Goal: Transaction & Acquisition: Purchase product/service

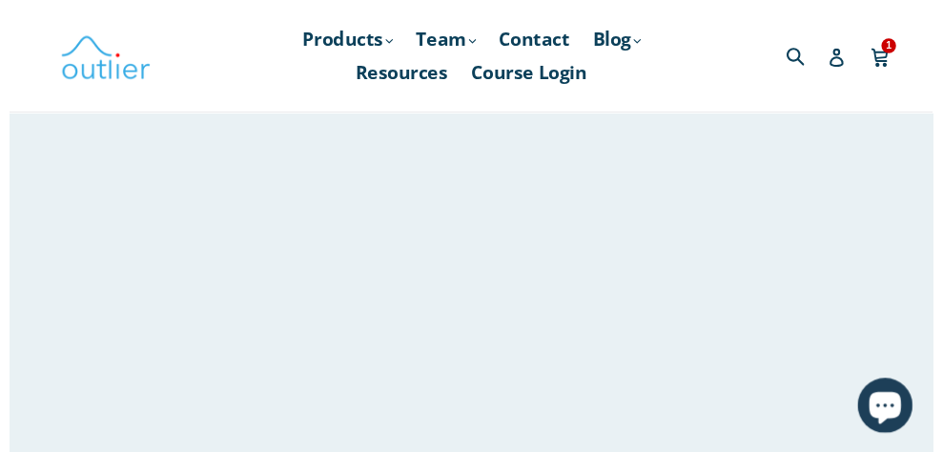
scroll to position [335, 0]
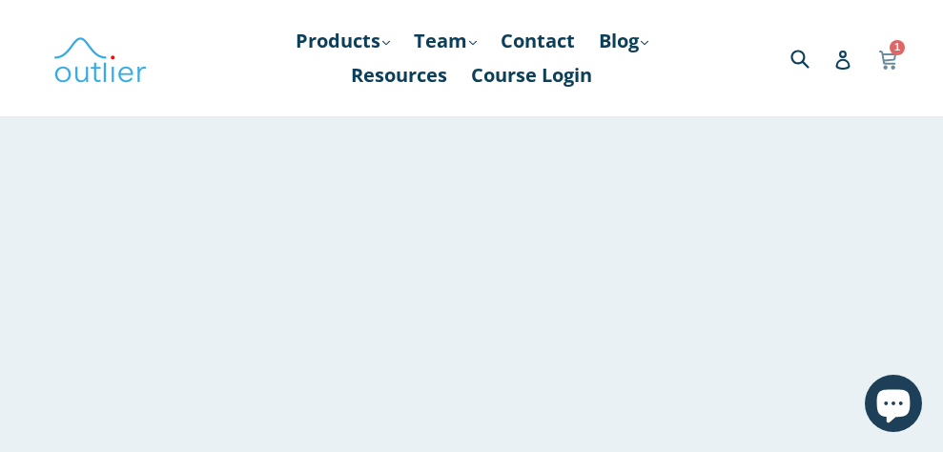
click at [884, 48] on icon at bounding box center [887, 58] width 19 height 29
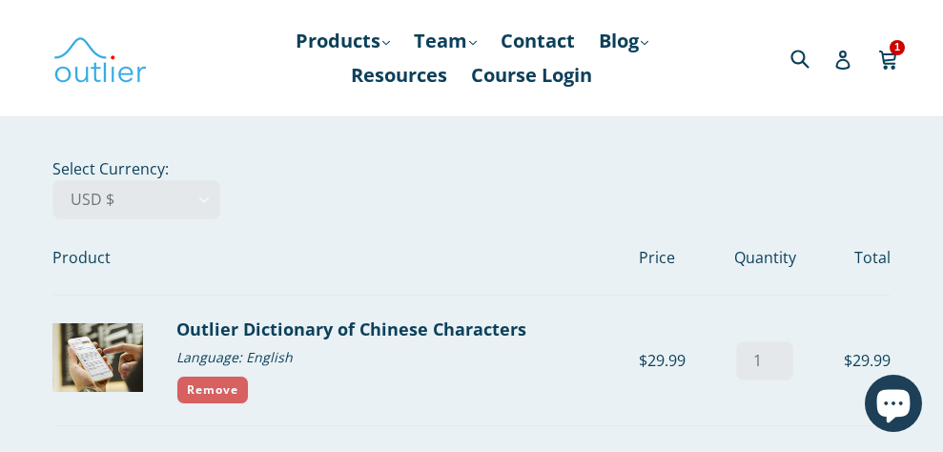
click at [242, 386] on link "Remove" at bounding box center [212, 390] width 72 height 29
